Goal: Download file/media

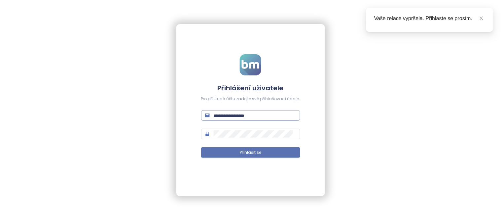
type input "**********"
click at [269, 117] on input "**********" at bounding box center [255, 115] width 83 height 7
click at [285, 112] on input "**********" at bounding box center [255, 115] width 83 height 7
click at [242, 114] on input "**********" at bounding box center [255, 115] width 83 height 7
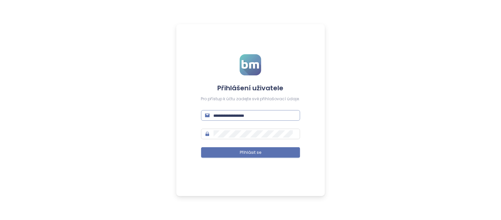
type input "**********"
click at [288, 115] on input "**********" at bounding box center [255, 115] width 83 height 7
click at [273, 116] on input "**********" at bounding box center [255, 115] width 83 height 7
click at [299, 111] on div "**********" at bounding box center [250, 110] width 149 height 172
click at [295, 114] on input "**********" at bounding box center [255, 115] width 83 height 7
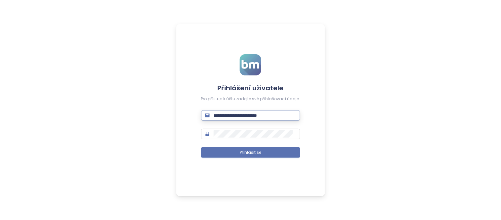
click at [243, 114] on input "**********" at bounding box center [255, 115] width 83 height 7
click at [309, 123] on div "**********" at bounding box center [250, 110] width 149 height 172
click at [209, 115] on icon "mail" at bounding box center [207, 115] width 5 height 4
click at [237, 111] on span "**********" at bounding box center [250, 115] width 99 height 11
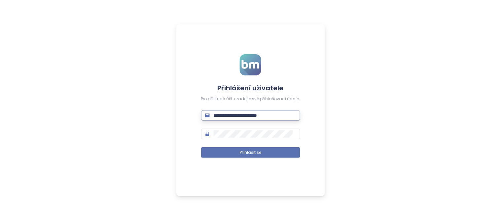
click at [286, 114] on input "**********" at bounding box center [255, 115] width 83 height 7
drag, startPoint x: 286, startPoint y: 114, endPoint x: 188, endPoint y: 113, distance: 97.5
click at [188, 113] on div "**********" at bounding box center [250, 110] width 149 height 172
type input "**********"
click at [272, 155] on button "Přihlásit se" at bounding box center [250, 152] width 99 height 11
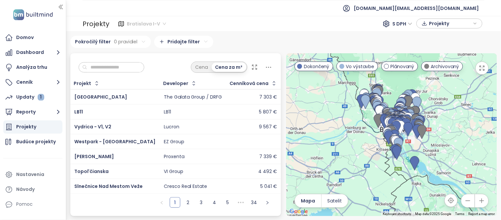
click at [160, 24] on span "Bratislava I-V" at bounding box center [146, 24] width 39 height 10
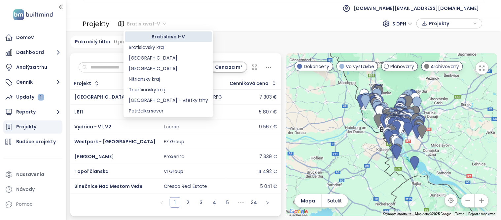
click at [164, 37] on div "Bratislava I-V" at bounding box center [168, 36] width 79 height 7
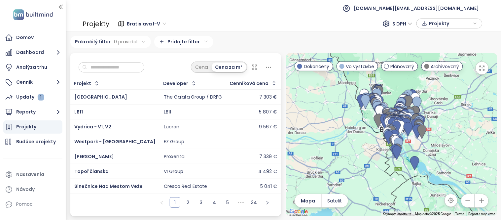
click at [262, 45] on div "Pokročilý filter 0 pravidiel Pridajte filter" at bounding box center [283, 42] width 427 height 12
click at [441, 24] on span "Projekty" at bounding box center [450, 24] width 43 height 10
click at [407, 22] on span "S DPH" at bounding box center [403, 24] width 20 height 10
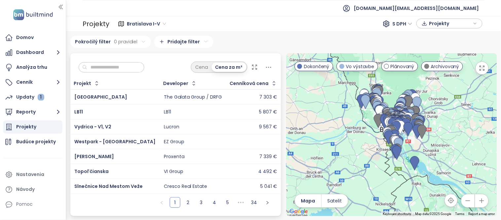
click at [383, 21] on icon at bounding box center [387, 24] width 8 height 8
click at [388, 23] on icon at bounding box center [387, 24] width 2 height 2
click at [268, 67] on icon at bounding box center [268, 67] width 5 height 1
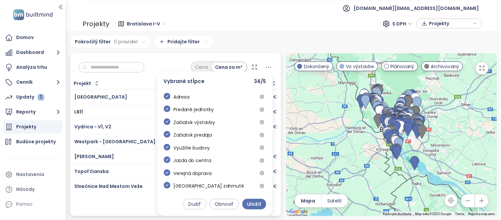
click at [268, 67] on icon at bounding box center [268, 67] width 5 height 1
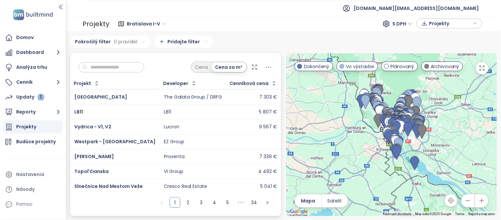
click at [444, 25] on span "Projekty" at bounding box center [450, 24] width 43 height 10
click at [38, 47] on button "Dashboard" at bounding box center [32, 52] width 59 height 13
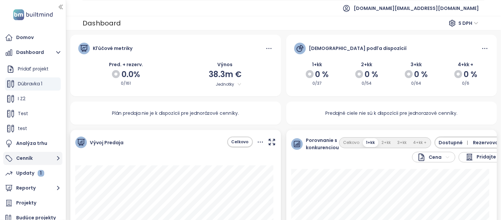
click at [36, 160] on button "Cenník" at bounding box center [32, 158] width 59 height 13
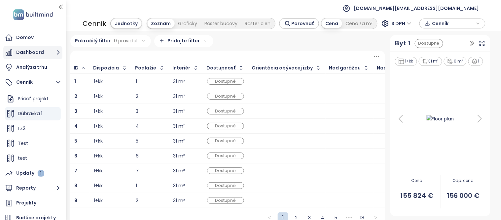
click at [40, 52] on button "Dashboard" at bounding box center [32, 52] width 59 height 13
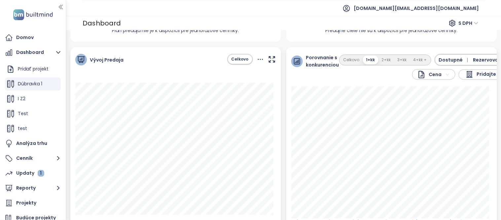
scroll to position [90, 0]
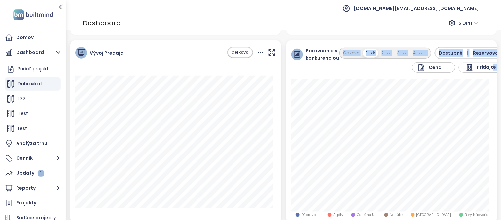
drag, startPoint x: 488, startPoint y: 76, endPoint x: 488, endPoint y: 102, distance: 26.1
click at [488, 102] on div "Porovnanie s konkurenciou Cena Pridajte konkurentov Celkovo 1+kk 2+kk 3+kk 4+kk…" at bounding box center [392, 131] width 211 height 183
click at [176, 28] on div "Dashboard S DPH" at bounding box center [283, 23] width 435 height 15
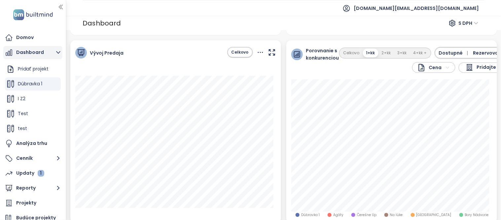
click at [55, 55] on icon "button" at bounding box center [58, 52] width 8 height 8
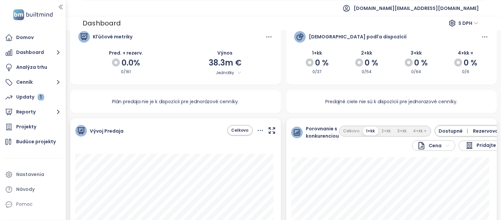
scroll to position [0, 0]
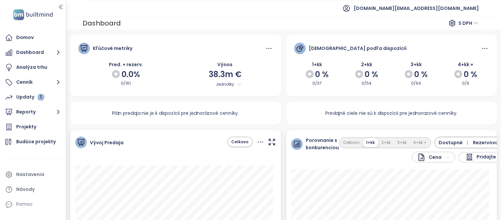
click at [466, 23] on span "S DPH" at bounding box center [469, 23] width 20 height 10
click at [53, 51] on button "Dashboard" at bounding box center [32, 52] width 59 height 13
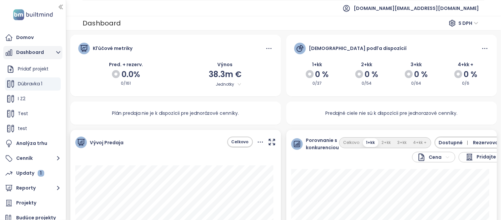
click at [54, 49] on button "Dashboard" at bounding box center [32, 52] width 59 height 13
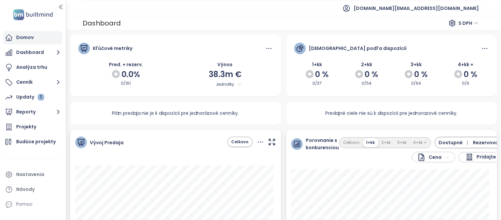
click at [38, 40] on div "Domov" at bounding box center [32, 37] width 59 height 13
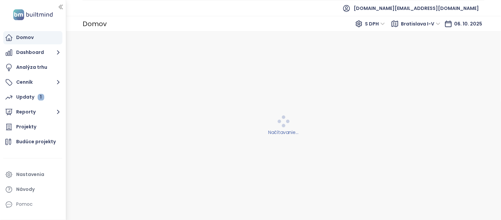
click at [38, 40] on div "Domov" at bounding box center [32, 37] width 59 height 13
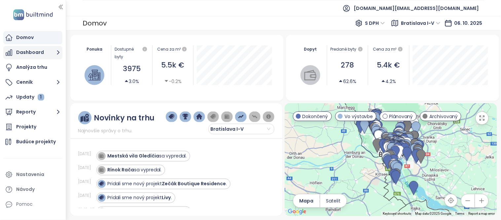
click at [54, 51] on icon "button" at bounding box center [58, 52] width 8 height 8
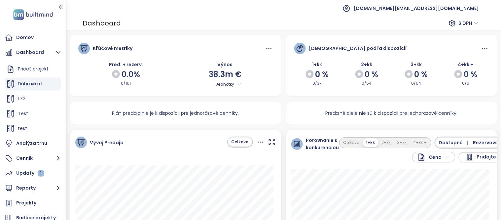
scroll to position [15, 0]
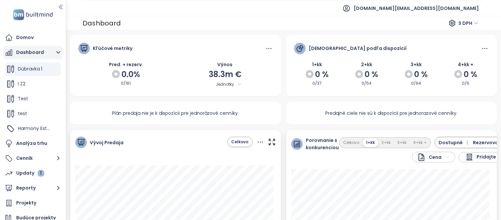
click at [52, 52] on button "Dashboard" at bounding box center [32, 52] width 59 height 13
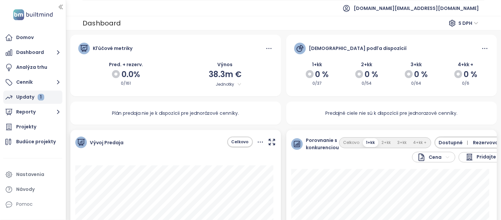
click at [41, 99] on div "1" at bounding box center [41, 97] width 7 height 7
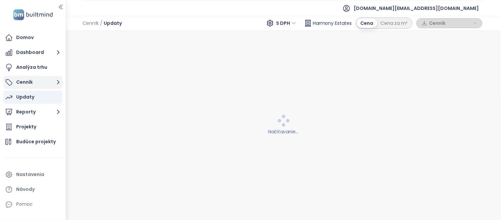
click at [50, 77] on button "Cenník" at bounding box center [32, 82] width 59 height 13
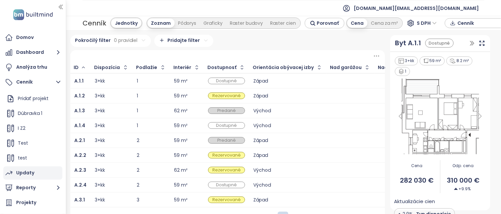
click at [470, 25] on span "Cenník" at bounding box center [479, 23] width 43 height 10
click at [467, 24] on span "Cenník" at bounding box center [479, 24] width 43 height 10
click at [31, 51] on button "Dashboard" at bounding box center [32, 52] width 59 height 13
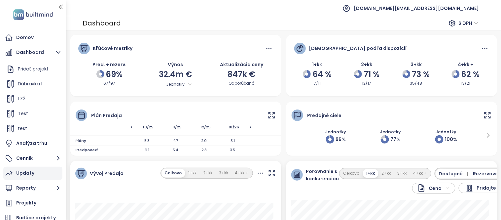
click at [466, 25] on span "S DPH" at bounding box center [469, 23] width 20 height 10
click at [31, 201] on div "Projekty" at bounding box center [26, 203] width 20 height 8
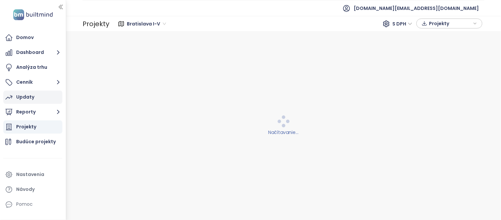
click at [439, 24] on span "Projekty" at bounding box center [450, 24] width 43 height 10
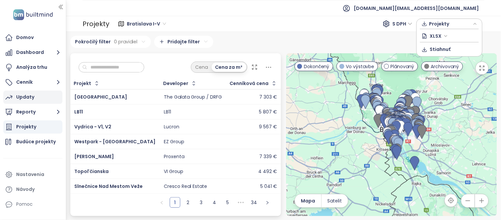
click at [439, 24] on span "Projekty" at bounding box center [450, 24] width 43 height 10
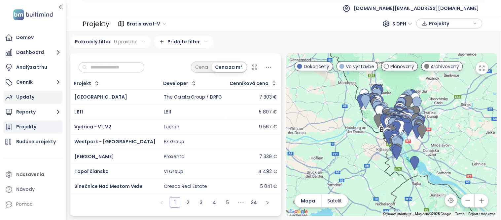
click at [404, 22] on span "S DPH" at bounding box center [403, 24] width 20 height 10
click at [387, 21] on icon at bounding box center [387, 24] width 6 height 6
click at [387, 24] on icon at bounding box center [387, 24] width 2 height 2
click at [428, 24] on icon "button" at bounding box center [425, 24] width 6 height 10
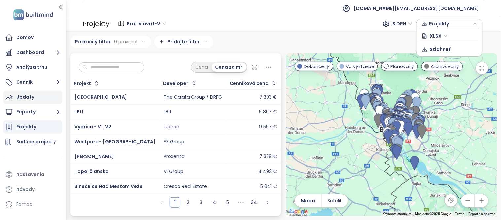
click at [447, 36] on span "XLSX" at bounding box center [439, 36] width 18 height 10
click at [404, 29] on div "Bratislava I-V S DPH Projekty XLSX Stiahnuť" at bounding box center [296, 23] width 375 height 13
click at [441, 21] on span "Projekty" at bounding box center [450, 24] width 43 height 10
click at [446, 35] on span "XLSX" at bounding box center [439, 36] width 18 height 10
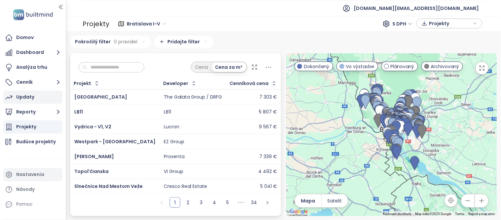
click at [29, 180] on div "Nastavenia" at bounding box center [32, 174] width 59 height 13
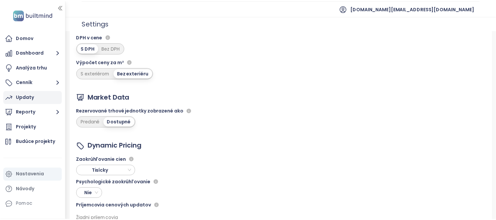
scroll to position [60, 0]
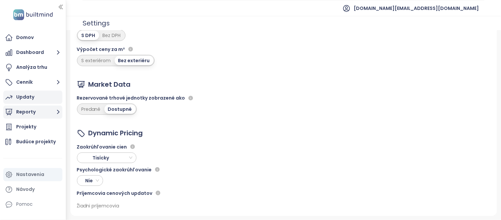
click at [40, 110] on button "Reporty" at bounding box center [32, 111] width 59 height 13
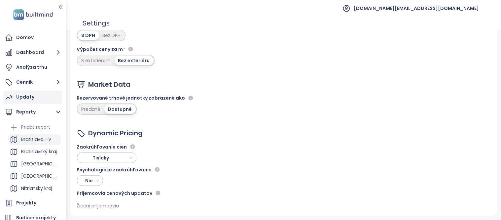
click at [35, 138] on div "Bratislava I-V" at bounding box center [36, 139] width 30 height 8
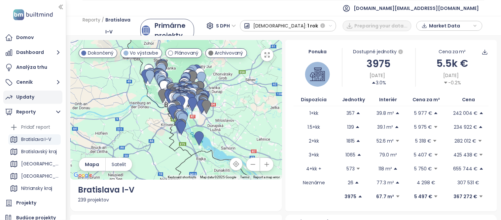
click at [463, 26] on span "Market Data" at bounding box center [450, 26] width 43 height 10
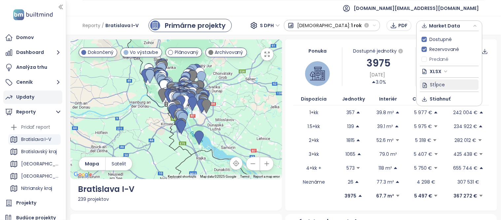
click at [436, 84] on span "Stĺpce" at bounding box center [438, 84] width 15 height 7
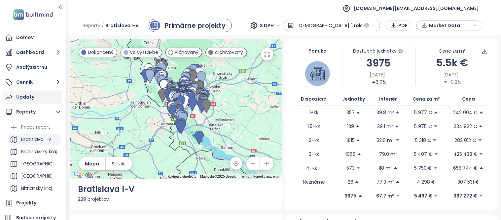
click at [463, 24] on span "Market Data" at bounding box center [450, 25] width 43 height 10
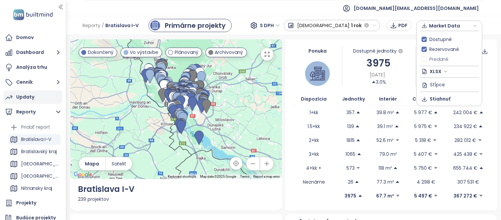
click at [441, 72] on span "XLSX" at bounding box center [439, 71] width 18 height 10
click at [437, 83] on span "Stĺpce" at bounding box center [438, 84] width 15 height 7
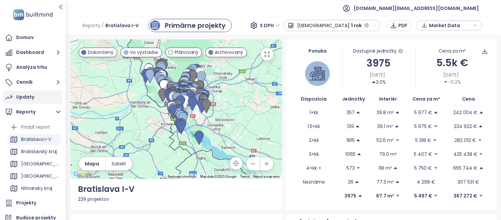
click at [470, 24] on span "Market Data" at bounding box center [450, 25] width 43 height 10
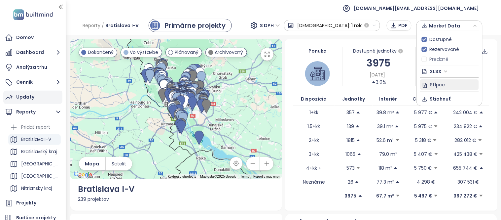
click at [437, 83] on span "Stĺpce" at bounding box center [438, 84] width 15 height 7
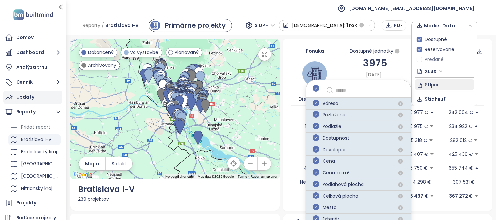
click at [320, 106] on div "Adresa" at bounding box center [326, 103] width 26 height 8
click at [315, 105] on icon "check-circle" at bounding box center [316, 102] width 7 height 7
click at [315, 123] on icon "check-circle" at bounding box center [316, 126] width 7 height 7
click at [315, 146] on icon "check-circle" at bounding box center [316, 149] width 7 height 7
click at [315, 137] on icon "check-circle" at bounding box center [316, 137] width 7 height 7
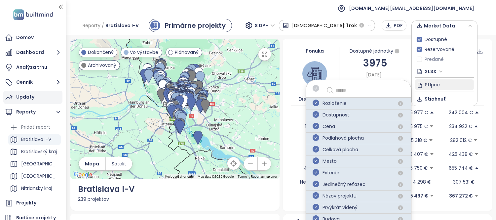
click at [309, 103] on div "Rozloženie" at bounding box center [358, 104] width 105 height 12
click at [313, 103] on icon "check-circle" at bounding box center [316, 102] width 7 height 7
click at [313, 114] on icon "check-circle" at bounding box center [316, 114] width 7 height 7
click at [314, 103] on icon "check-circle" at bounding box center [316, 102] width 7 height 7
click at [315, 126] on icon "check-circle" at bounding box center [316, 126] width 7 height 7
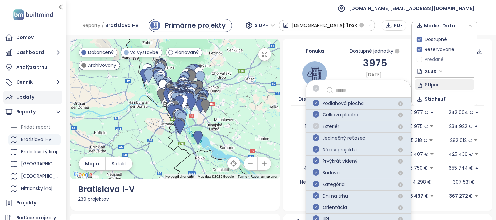
click at [315, 126] on icon "check-circle" at bounding box center [316, 126] width 7 height 7
click at [315, 151] on icon "check-circle" at bounding box center [316, 149] width 7 height 7
click at [316, 139] on icon "check-circle" at bounding box center [316, 137] width 7 height 7
click at [313, 149] on icon "check-circle" at bounding box center [316, 149] width 7 height 7
click at [315, 161] on icon "check-circle" at bounding box center [316, 160] width 7 height 7
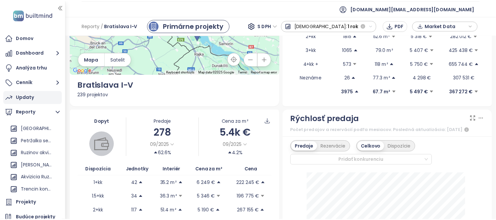
scroll to position [108, 0]
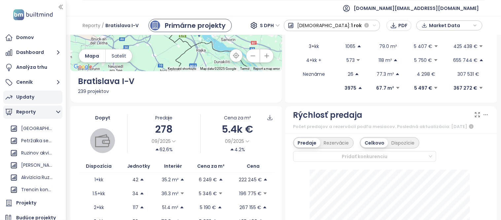
click at [50, 115] on button "Reporty" at bounding box center [32, 111] width 59 height 13
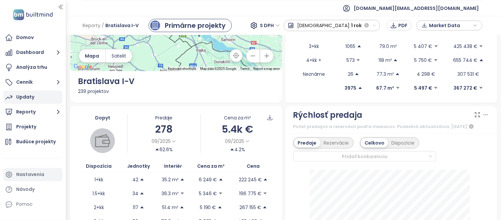
click at [31, 176] on div "Nastavenia" at bounding box center [30, 174] width 28 height 8
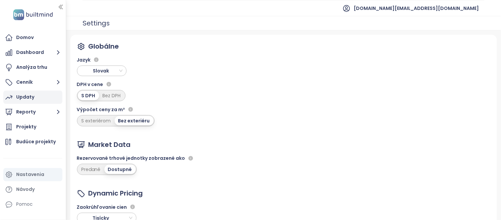
click at [104, 71] on span "Slovak" at bounding box center [102, 71] width 46 height 10
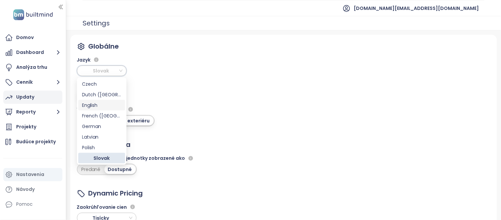
click at [98, 106] on div "English" at bounding box center [101, 104] width 39 height 7
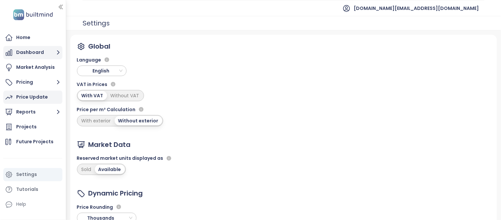
click at [52, 53] on button "Dashboard" at bounding box center [32, 52] width 59 height 13
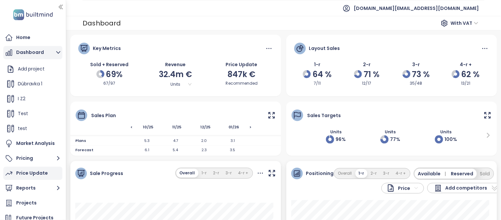
click at [52, 53] on button "Dashboard" at bounding box center [32, 52] width 59 height 13
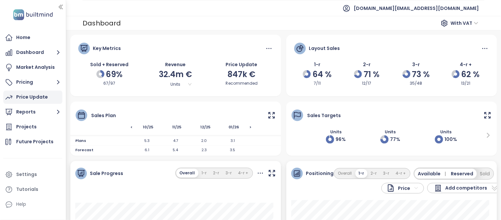
click at [44, 98] on div "Price Update" at bounding box center [32, 97] width 32 height 8
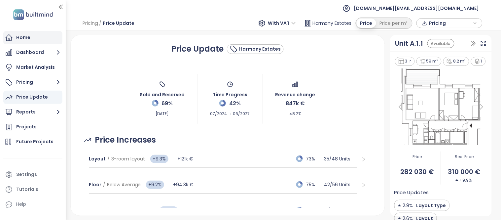
click at [31, 37] on div "Home" at bounding box center [32, 37] width 59 height 13
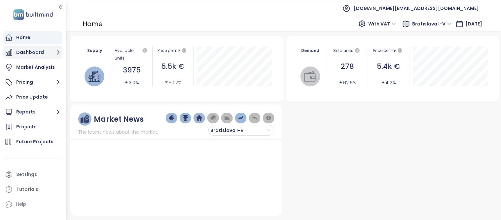
click at [49, 52] on button "Dashboard" at bounding box center [32, 52] width 59 height 13
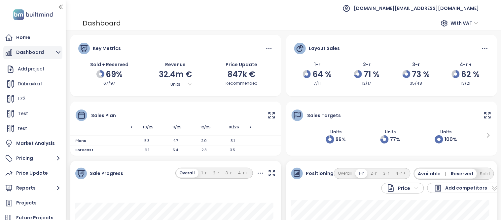
click at [52, 56] on button "Dashboard" at bounding box center [32, 52] width 59 height 13
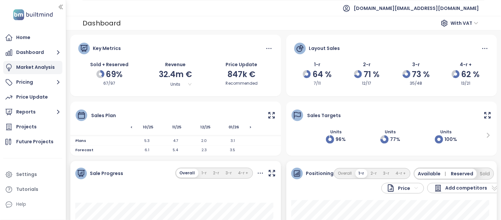
click at [45, 71] on div "Market Analysis" at bounding box center [32, 67] width 59 height 13
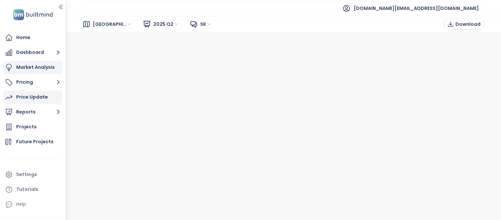
click at [24, 97] on div "Price Update" at bounding box center [32, 97] width 32 height 8
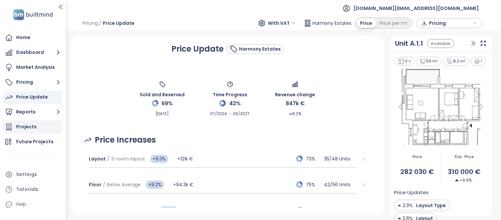
click at [40, 121] on div "Projects" at bounding box center [32, 126] width 59 height 13
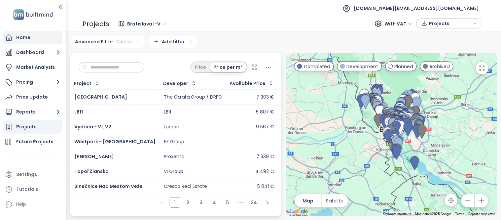
click at [30, 41] on div "Home" at bounding box center [23, 37] width 14 height 8
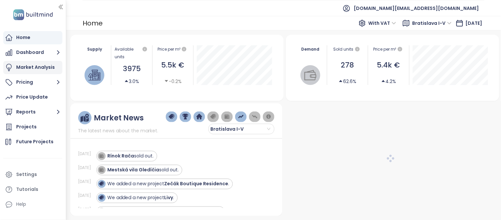
click at [34, 62] on div "Market Analysis" at bounding box center [32, 67] width 59 height 13
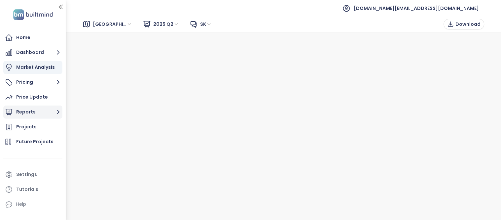
click at [31, 109] on button "Reports" at bounding box center [32, 111] width 59 height 13
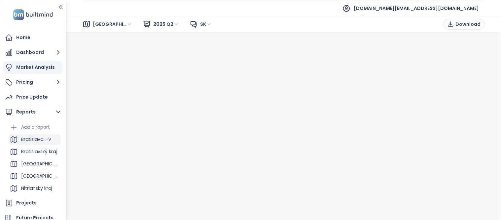
click at [35, 140] on div "Bratislava I-V" at bounding box center [36, 139] width 30 height 8
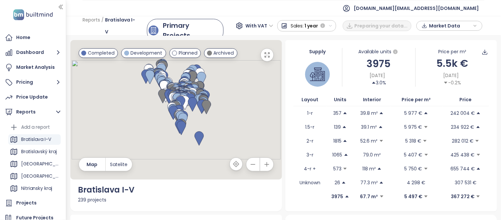
click at [431, 27] on span "Market Data" at bounding box center [450, 26] width 43 height 10
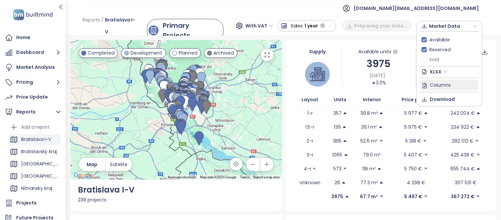
click at [442, 83] on span "Columns" at bounding box center [441, 84] width 21 height 7
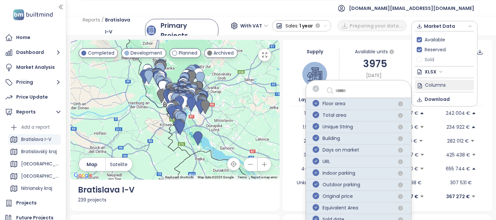
click at [316, 107] on span "button" at bounding box center [316, 104] width 7 height 8
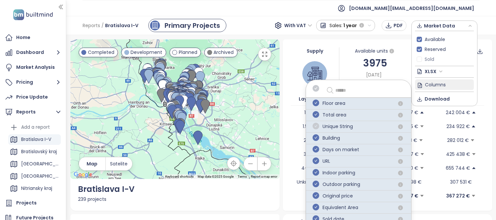
click at [317, 125] on icon "check-circle" at bounding box center [316, 126] width 7 height 7
click at [316, 150] on icon "check-circle" at bounding box center [316, 149] width 7 height 7
click at [316, 161] on icon "check-circle" at bounding box center [316, 160] width 7 height 7
click at [315, 172] on icon "check-circle" at bounding box center [316, 172] width 7 height 7
click at [317, 150] on icon "check-circle" at bounding box center [316, 149] width 7 height 7
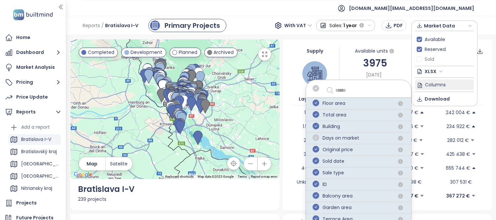
click at [317, 140] on icon "check-circle" at bounding box center [316, 137] width 7 height 7
click at [317, 127] on icon "check-circle" at bounding box center [316, 126] width 7 height 7
click at [315, 147] on icon "check-circle" at bounding box center [316, 149] width 7 height 7
click at [315, 137] on icon "check-circle" at bounding box center [316, 137] width 7 height 7
click at [315, 147] on icon "check-circle" at bounding box center [316, 149] width 7 height 7
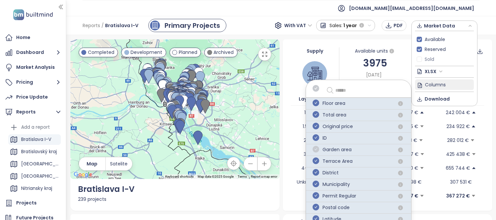
click at [315, 151] on icon "check-circle" at bounding box center [316, 149] width 7 height 7
click at [316, 149] on icon "check-circle" at bounding box center [316, 149] width 7 height 7
click at [316, 136] on icon "check-circle" at bounding box center [316, 137] width 7 height 7
click at [316, 127] on icon "check-circle" at bounding box center [316, 126] width 7 height 7
click at [316, 112] on icon "check-circle" at bounding box center [316, 114] width 7 height 7
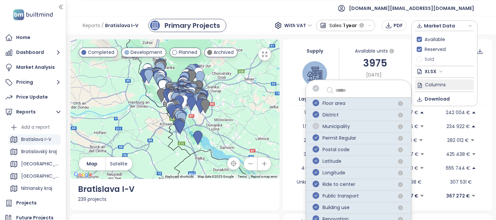
click at [315, 129] on icon "check-circle" at bounding box center [316, 126] width 7 height 7
click at [316, 126] on icon "check-circle" at bounding box center [316, 126] width 7 height 7
click at [316, 127] on icon "check-circle" at bounding box center [316, 126] width 7 height 7
click at [315, 138] on icon "check-circle" at bounding box center [316, 137] width 7 height 7
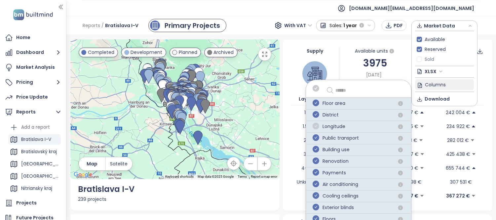
click at [317, 126] on icon "check-circle" at bounding box center [316, 126] width 7 height 7
click at [316, 126] on icon "check-circle" at bounding box center [316, 126] width 7 height 7
click at [316, 129] on icon "check-circle" at bounding box center [316, 126] width 7 height 7
click at [317, 126] on icon "check-circle" at bounding box center [316, 126] width 7 height 7
click at [316, 127] on icon "check-circle" at bounding box center [316, 126] width 7 height 7
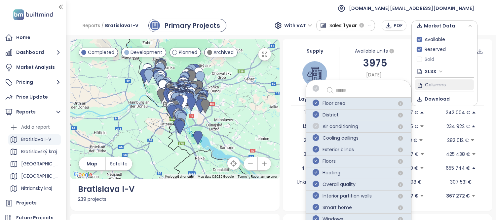
click at [316, 128] on icon "check-circle" at bounding box center [316, 126] width 7 height 7
click at [315, 127] on icon "check-circle" at bounding box center [316, 126] width 7 height 7
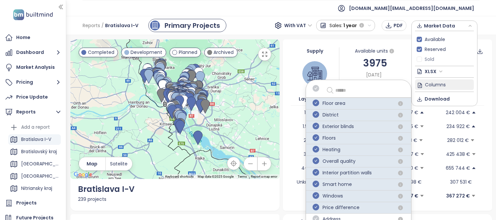
click at [315, 127] on icon "check-circle" at bounding box center [316, 126] width 7 height 7
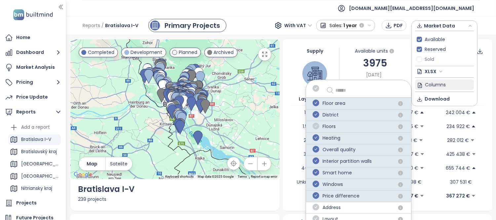
click at [317, 125] on icon "check-circle" at bounding box center [316, 126] width 7 height 7
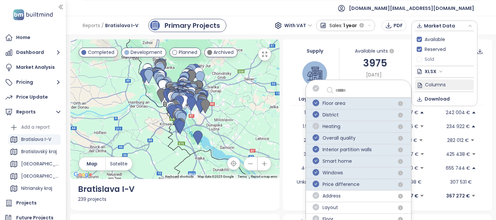
click at [317, 129] on icon "check-circle" at bounding box center [316, 126] width 7 height 7
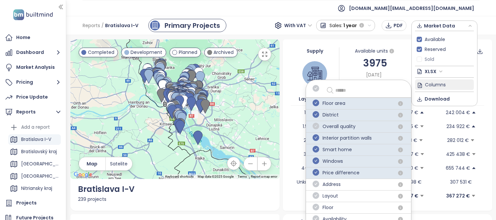
click at [314, 126] on icon "check-circle" at bounding box center [316, 126] width 7 height 7
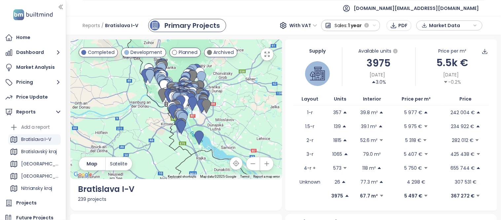
click at [451, 27] on span "Market Data" at bounding box center [450, 25] width 43 height 10
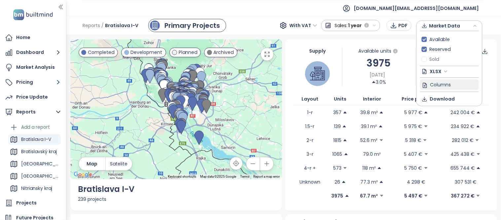
click at [431, 82] on span "Columns" at bounding box center [441, 84] width 21 height 7
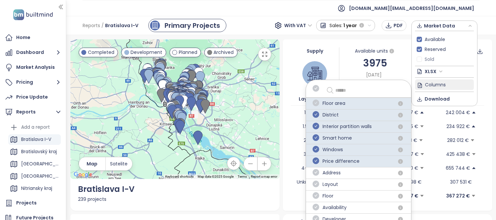
click at [317, 104] on icon "check-circle" at bounding box center [316, 102] width 7 height 7
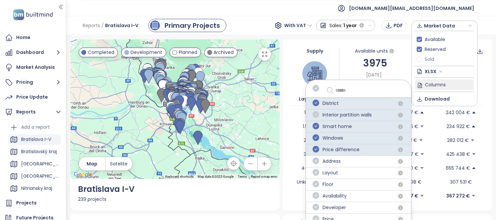
click at [317, 115] on icon "check-circle" at bounding box center [316, 114] width 7 height 7
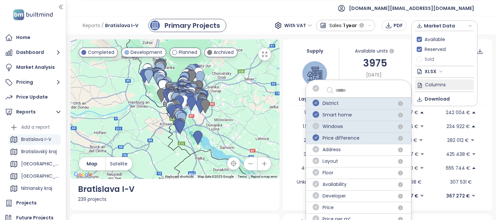
click at [316, 127] on icon "check-circle" at bounding box center [316, 126] width 7 height 7
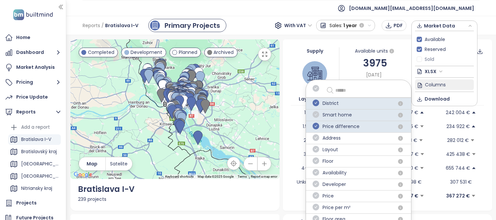
click at [317, 115] on icon "check-circle" at bounding box center [316, 114] width 7 height 7
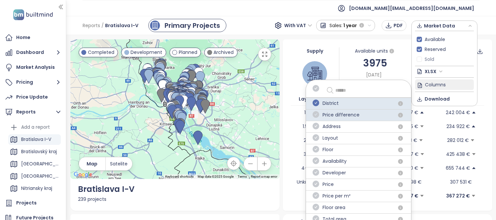
click at [316, 114] on icon "check-circle" at bounding box center [316, 114] width 7 height 7
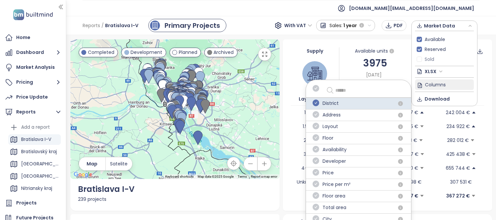
click at [355, 89] on input "text" at bounding box center [367, 90] width 65 height 8
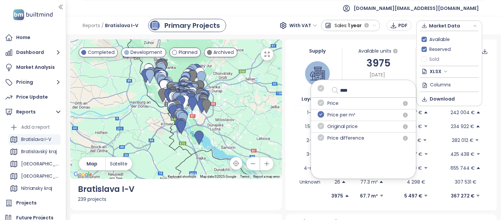
click at [319, 113] on icon "check-circle" at bounding box center [321, 114] width 7 height 7
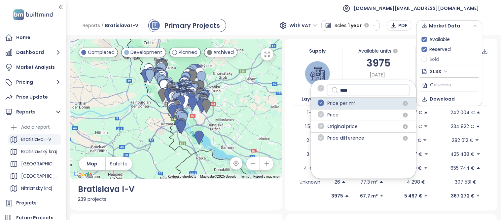
click at [365, 90] on input "****" at bounding box center [373, 90] width 65 height 8
type input "*"
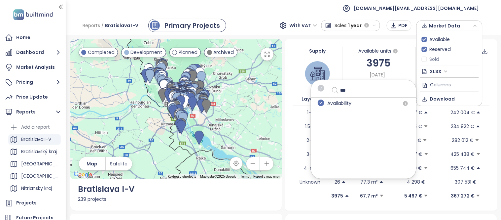
click at [323, 101] on icon "check-circle" at bounding box center [321, 102] width 7 height 7
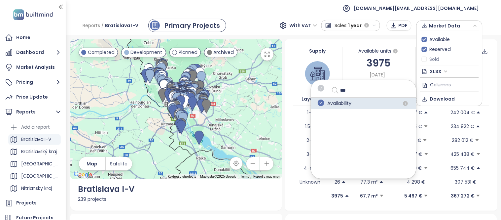
click at [362, 91] on input "***" at bounding box center [373, 90] width 65 height 8
type input "*"
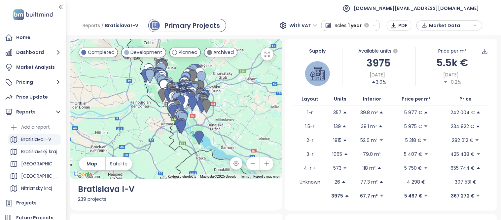
click at [436, 24] on span "Market Data" at bounding box center [450, 25] width 43 height 10
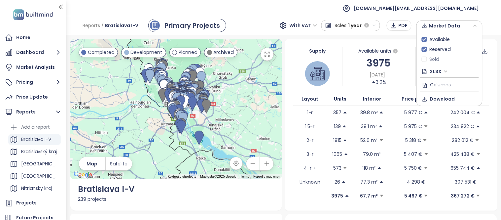
click at [445, 71] on span "XLSX" at bounding box center [439, 71] width 18 height 10
click at [442, 94] on div "CSV" at bounding box center [452, 95] width 39 height 7
click at [452, 100] on span "Download" at bounding box center [442, 98] width 25 height 7
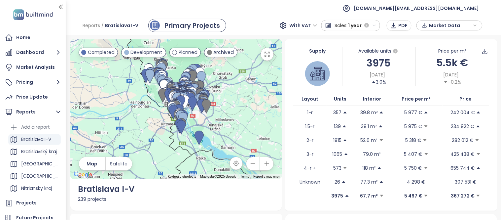
click at [444, 25] on span "Market Data" at bounding box center [450, 25] width 43 height 10
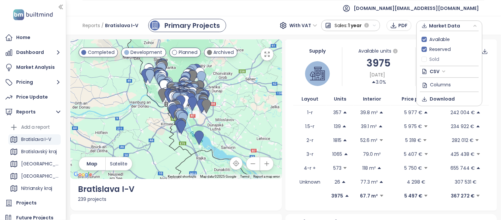
click at [440, 69] on span "CSV" at bounding box center [438, 71] width 16 height 10
click at [443, 83] on div "XLSX" at bounding box center [452, 84] width 39 height 7
click at [444, 100] on span "Download" at bounding box center [442, 98] width 25 height 7
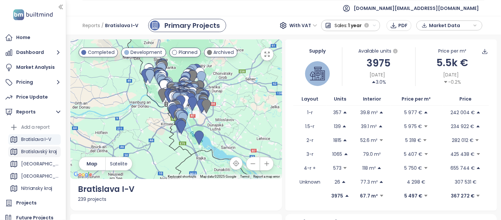
click at [38, 150] on div "Bratislavský kraj" at bounding box center [39, 151] width 36 height 8
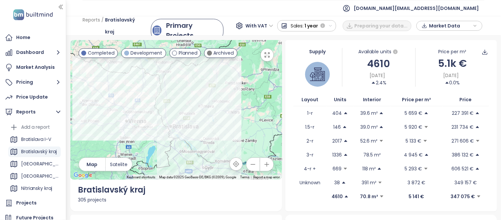
click at [450, 25] on span "Market Data" at bounding box center [450, 26] width 43 height 10
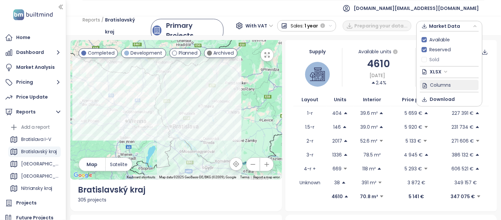
click at [437, 81] on button "Columns" at bounding box center [449, 85] width 59 height 11
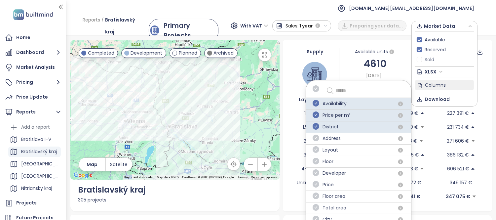
click at [437, 81] on button "Columns Availability Price per m² District Address Layout Floor Developer Price…" at bounding box center [444, 85] width 59 height 11
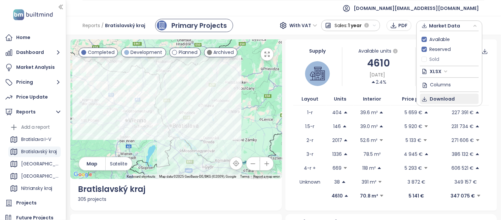
click at [440, 101] on span "Download" at bounding box center [442, 98] width 25 height 7
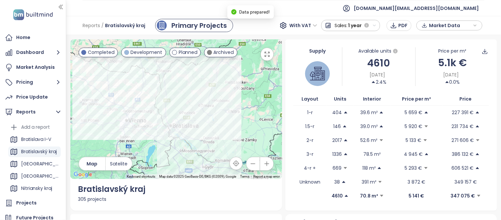
click at [264, 161] on icon "button" at bounding box center [267, 163] width 7 height 7
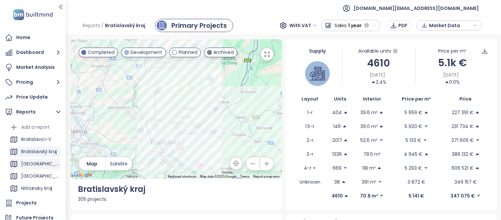
click at [45, 162] on div "[GEOGRAPHIC_DATA]" at bounding box center [40, 164] width 38 height 8
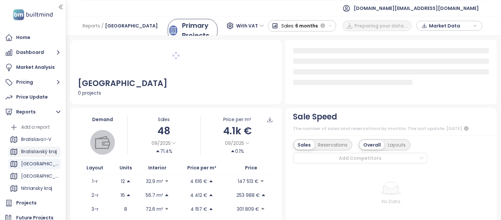
click at [37, 154] on div "Bratislavský kraj" at bounding box center [39, 151] width 36 height 8
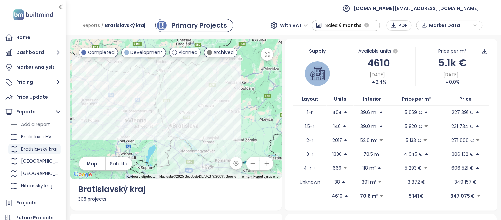
scroll to position [2, 0]
click at [37, 140] on div "Bratislava I-V" at bounding box center [36, 138] width 30 height 8
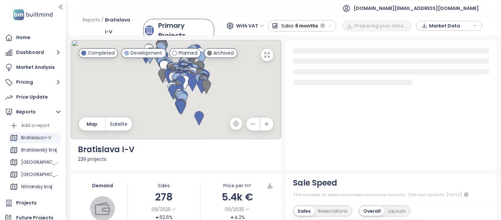
click at [454, 27] on span "Market Data" at bounding box center [450, 26] width 43 height 10
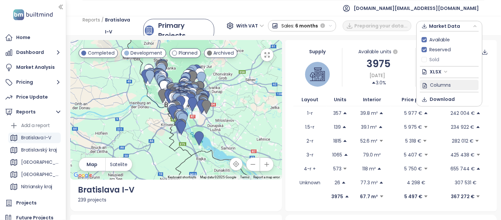
click at [440, 81] on span "Columns" at bounding box center [441, 84] width 21 height 7
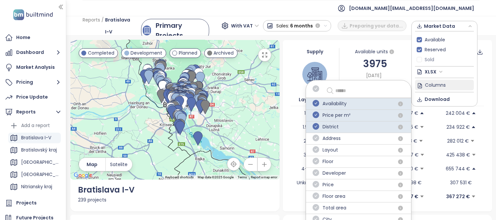
click at [440, 81] on span "Columns" at bounding box center [435, 84] width 21 height 7
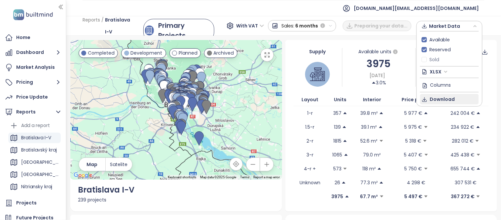
click at [441, 96] on span "Download" at bounding box center [442, 99] width 25 height 7
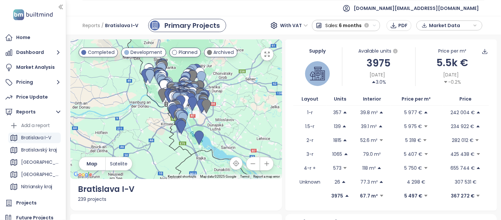
click at [424, 28] on icon "button" at bounding box center [425, 25] width 6 height 10
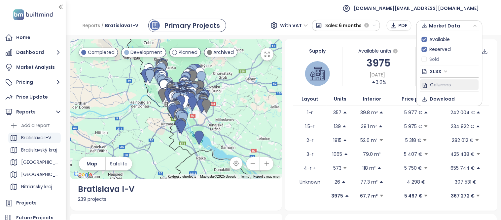
click at [435, 84] on span "Columns" at bounding box center [441, 84] width 21 height 7
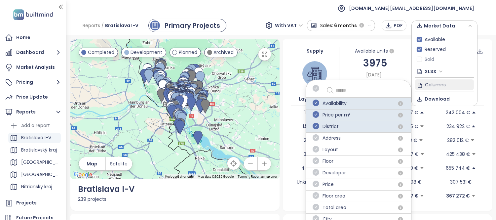
click at [338, 90] on input "text" at bounding box center [367, 90] width 65 height 8
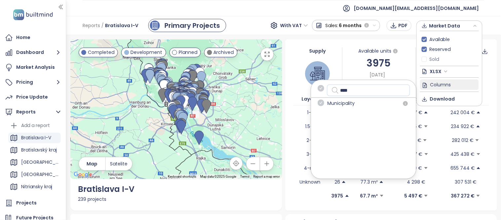
type input "****"
click at [337, 102] on span "Municipality" at bounding box center [341, 103] width 27 height 8
click at [322, 103] on icon "check-circle" at bounding box center [321, 102] width 7 height 7
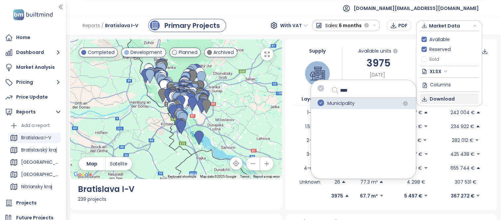
click at [442, 97] on span "Download" at bounding box center [442, 98] width 25 height 7
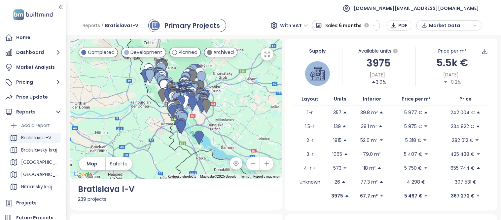
click at [247, 164] on button "button" at bounding box center [253, 163] width 13 height 13
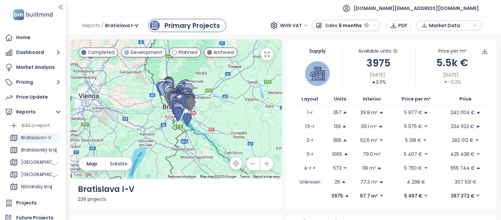
click at [250, 163] on icon "button" at bounding box center [253, 163] width 7 height 7
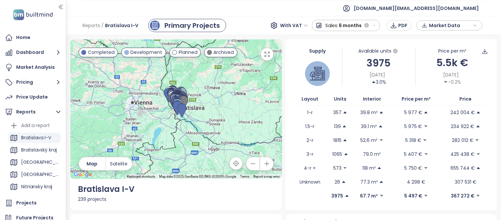
click at [250, 163] on icon "button" at bounding box center [253, 163] width 7 height 7
